Goal: Information Seeking & Learning: Learn about a topic

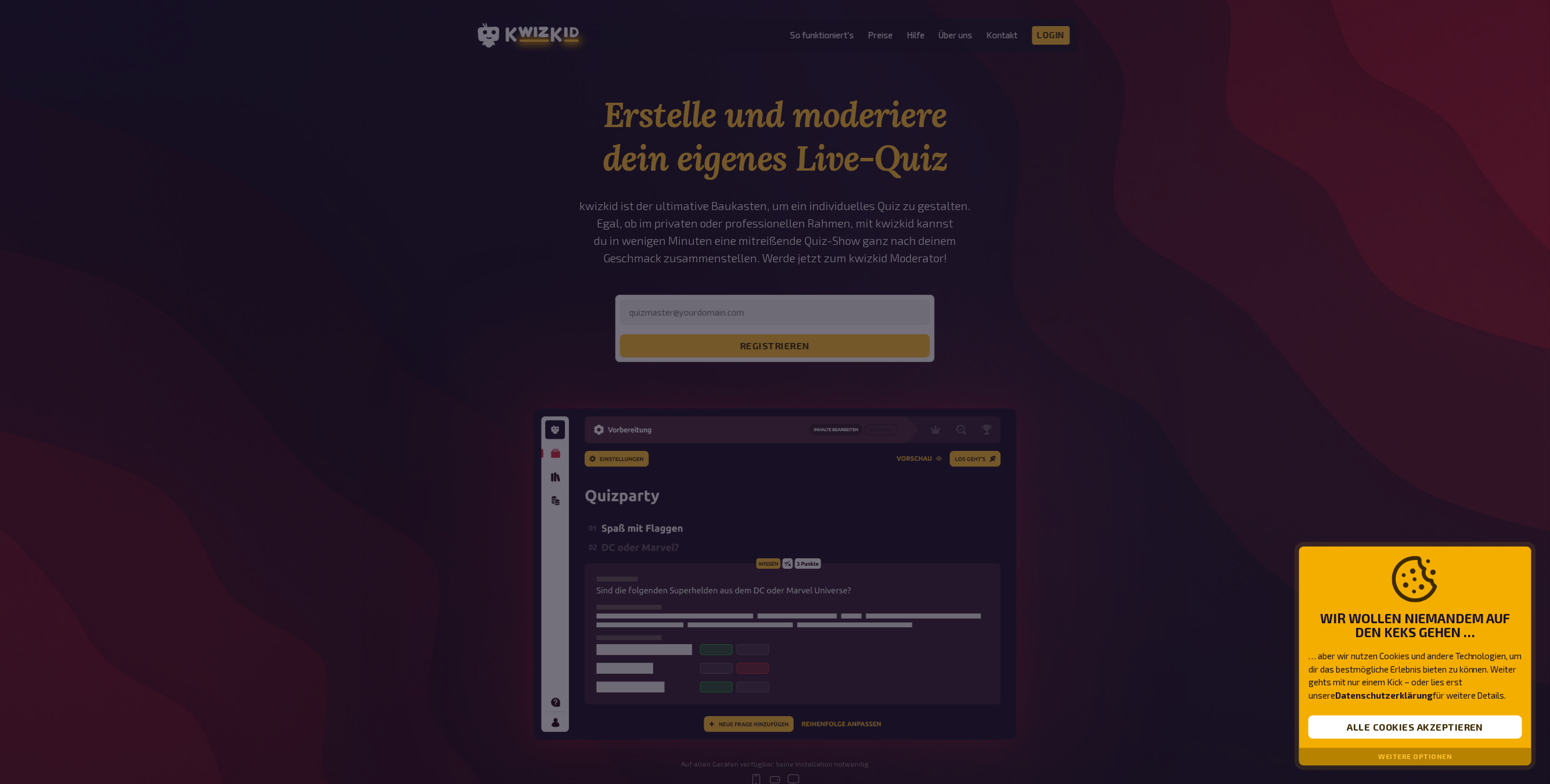
click at [1427, 758] on button "Weitere Optionen" at bounding box center [1415, 756] width 73 height 8
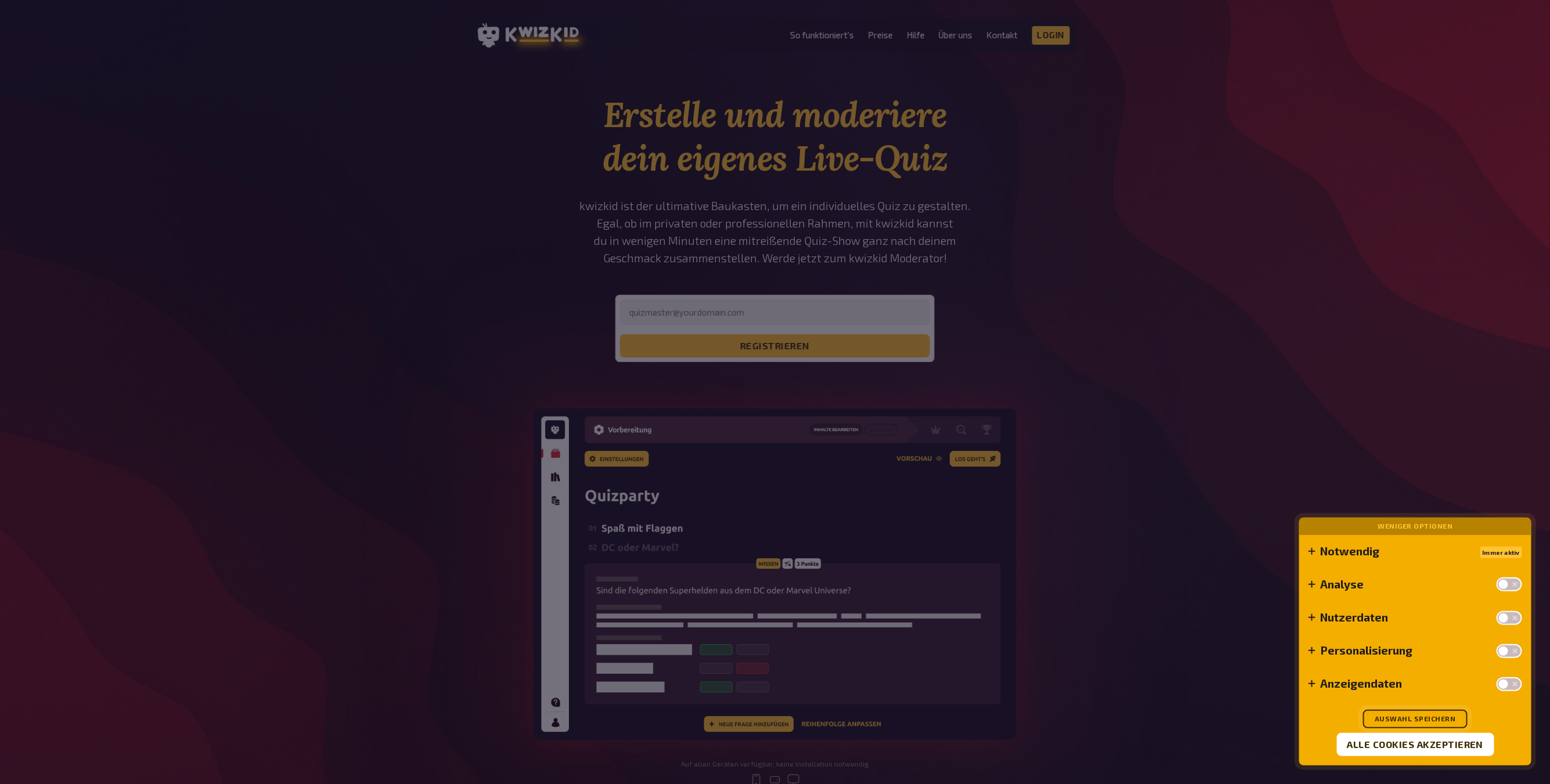
click at [1419, 717] on button "Auswahl speichern" at bounding box center [1415, 719] width 105 height 18
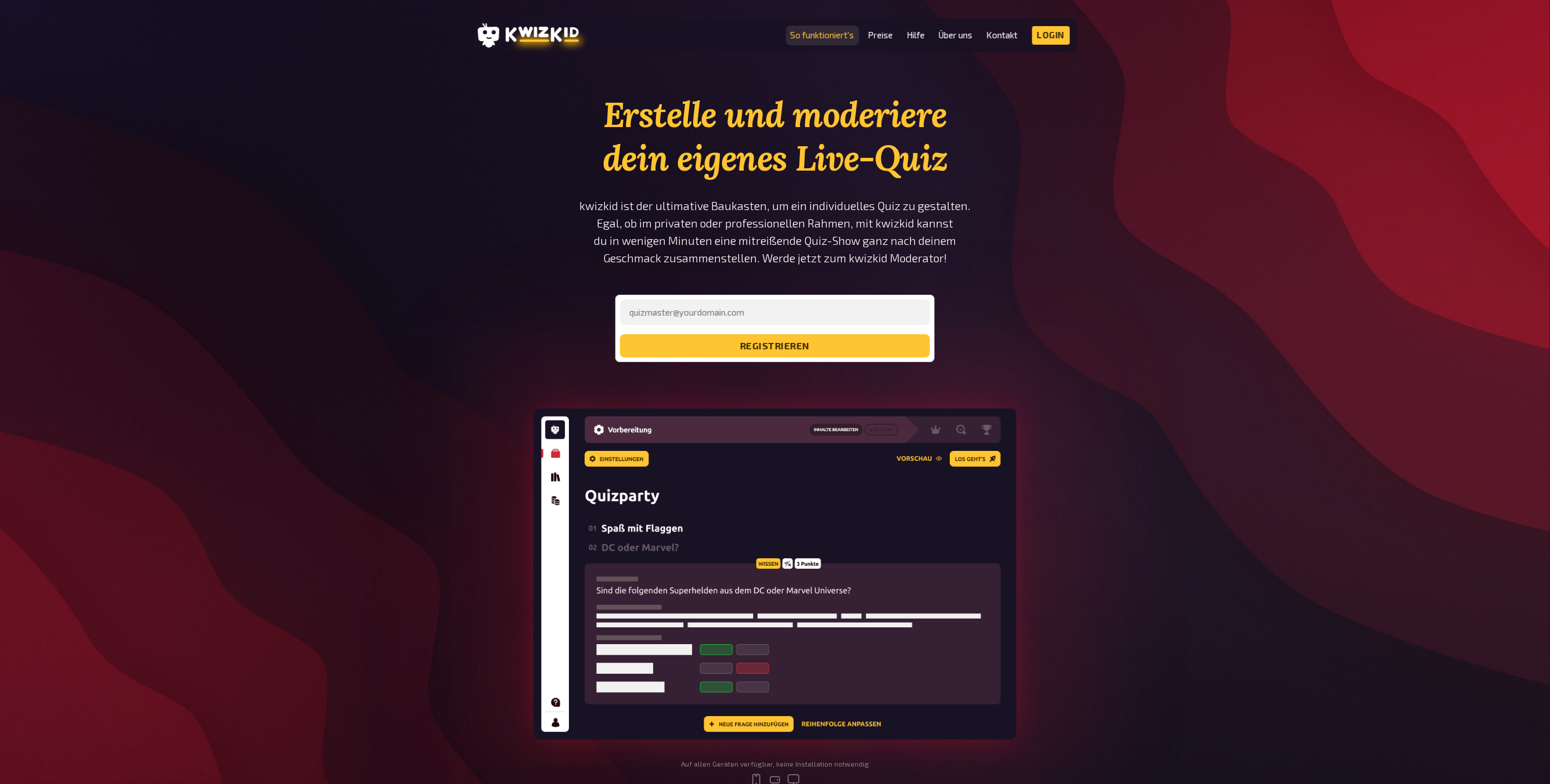
click at [844, 37] on link "So funktioniert's" at bounding box center [822, 34] width 63 height 10
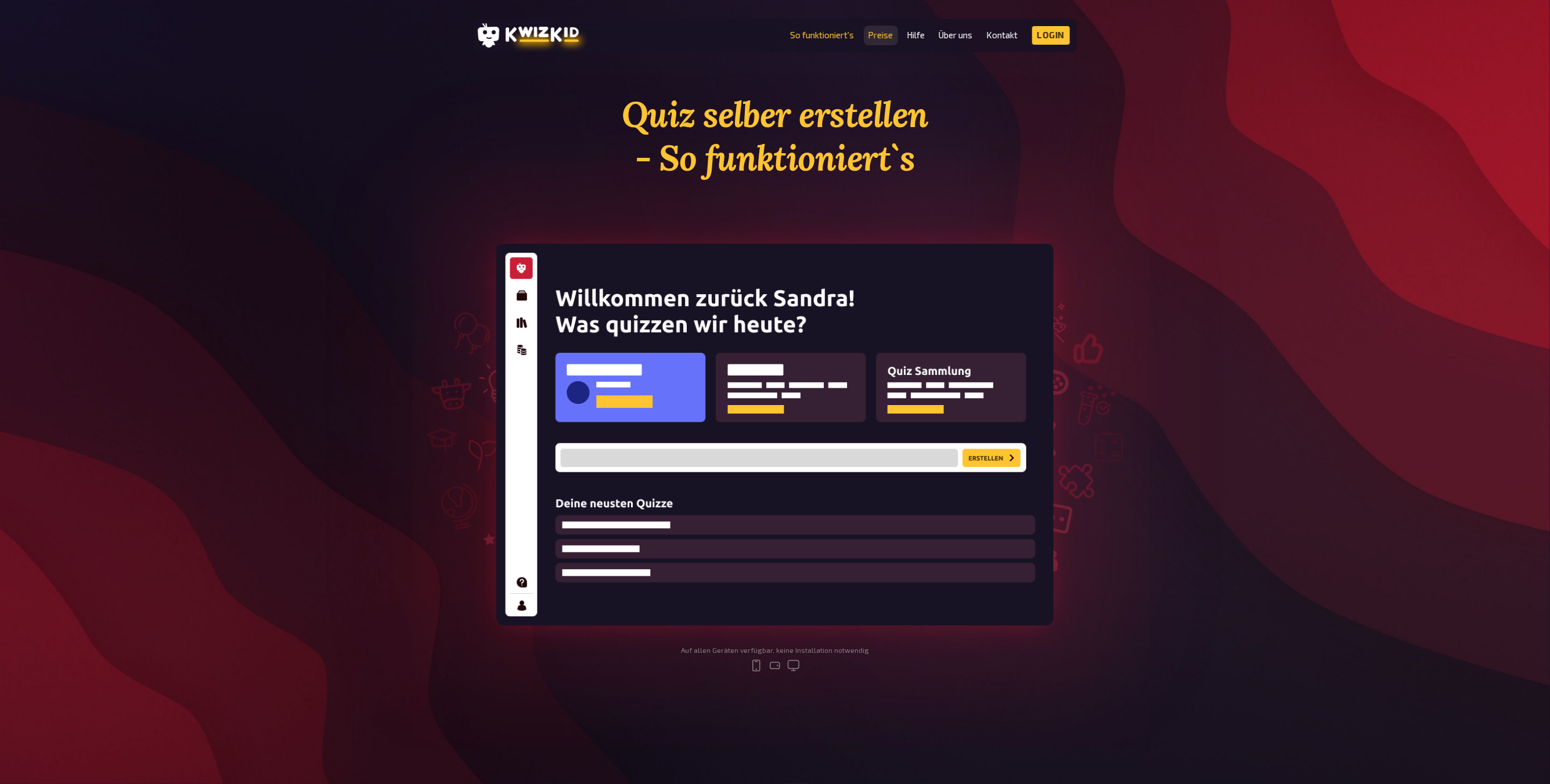
click at [881, 32] on link "Preise" at bounding box center [881, 34] width 25 height 10
